Goal: Navigation & Orientation: Find specific page/section

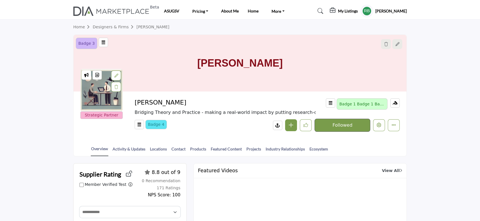
click at [399, 12] on h5 "[PERSON_NAME]" at bounding box center [391, 11] width 31 height 6
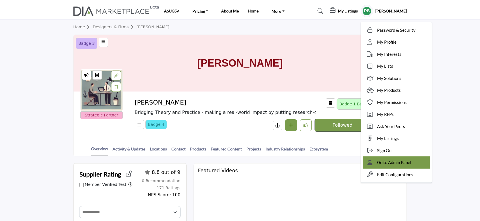
click at [399, 161] on span "Go to Admin Panel" at bounding box center [394, 162] width 34 height 7
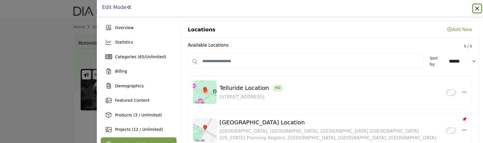
click at [477, 10] on button "Close" at bounding box center [477, 9] width 8 height 8
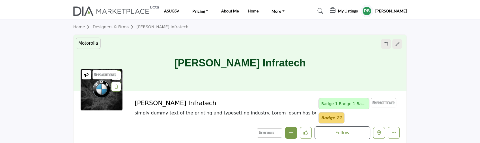
click at [396, 11] on h5 "[PERSON_NAME]" at bounding box center [391, 11] width 31 height 6
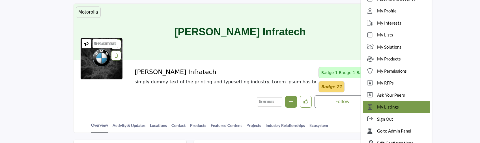
scroll to position [75, 0]
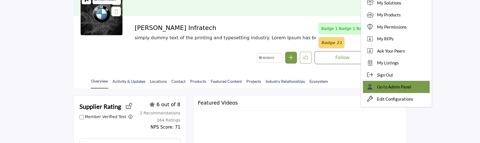
click at [412, 87] on span "Go to Admin Panel" at bounding box center [394, 87] width 34 height 7
